Goal: Information Seeking & Learning: Learn about a topic

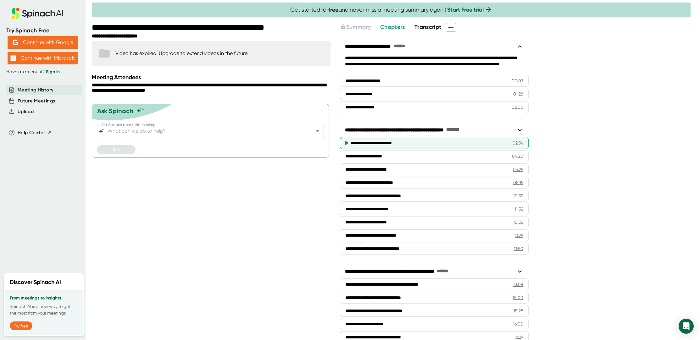
click at [346, 142] on icon at bounding box center [346, 143] width 3 height 4
click at [516, 144] on div "02:34" at bounding box center [518, 143] width 11 height 6
click at [489, 141] on div "**********" at bounding box center [428, 143] width 157 height 6
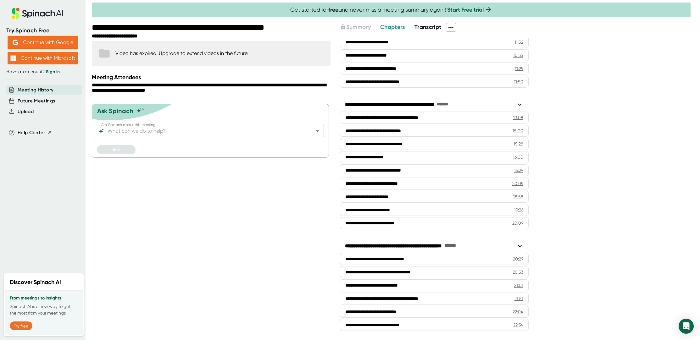
scroll to position [167, 0]
